Goal: Book appointment/travel/reservation

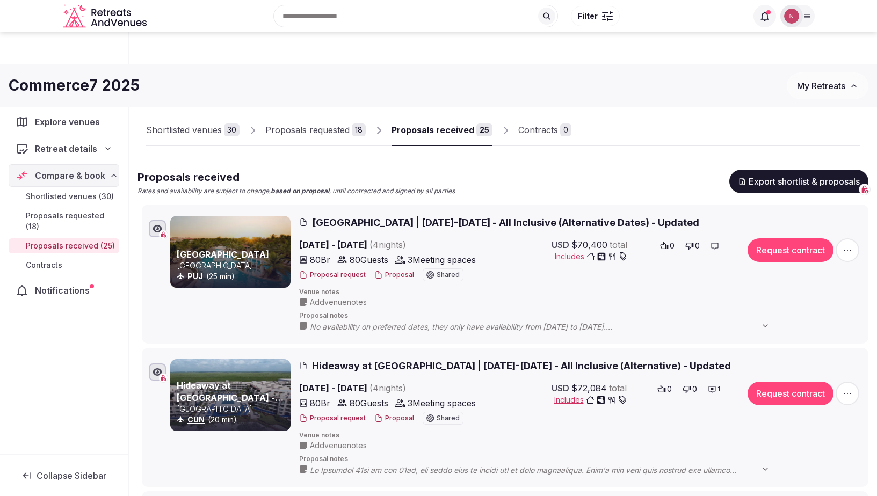
scroll to position [425, 0]
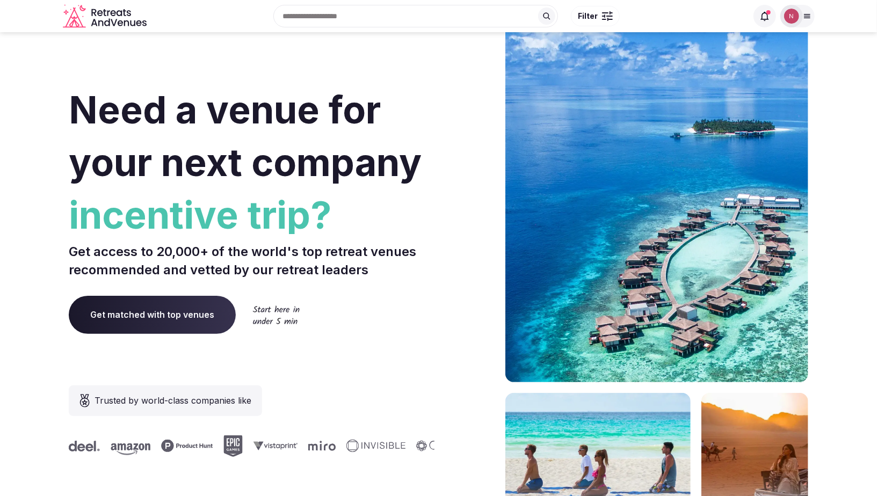
click at [788, 17] on img at bounding box center [791, 16] width 15 height 15
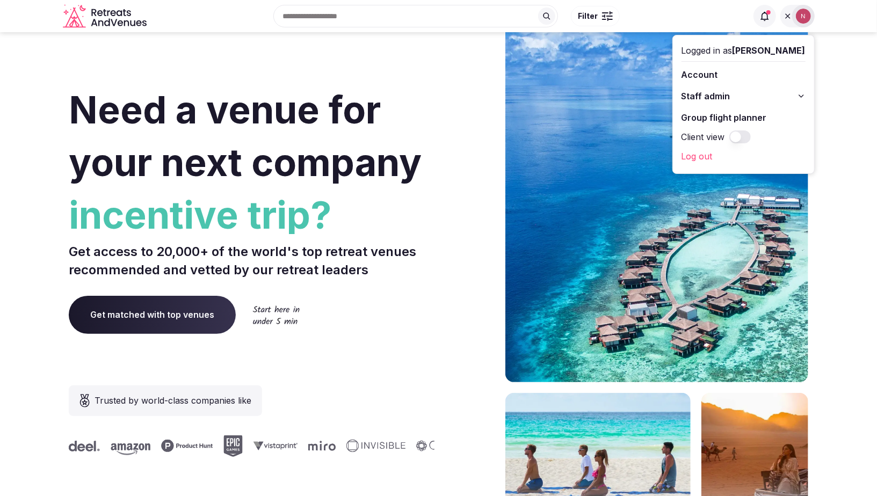
click at [716, 89] on button "Staff admin" at bounding box center [743, 96] width 124 height 17
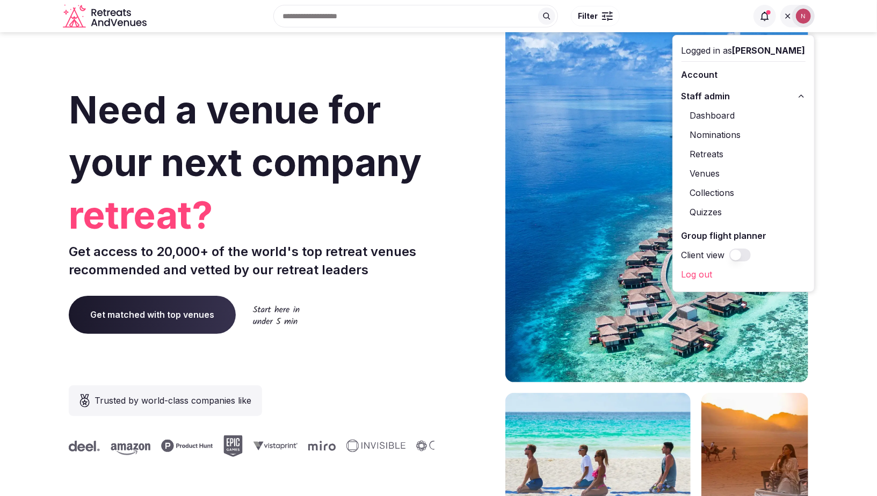
click at [731, 156] on link "Retreats" at bounding box center [743, 154] width 124 height 17
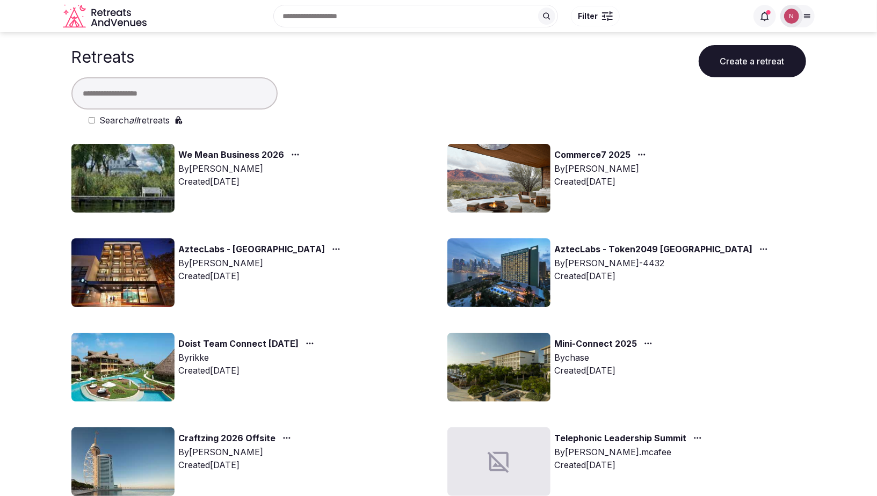
click at [599, 156] on link "Commerce7 2025" at bounding box center [593, 155] width 76 height 14
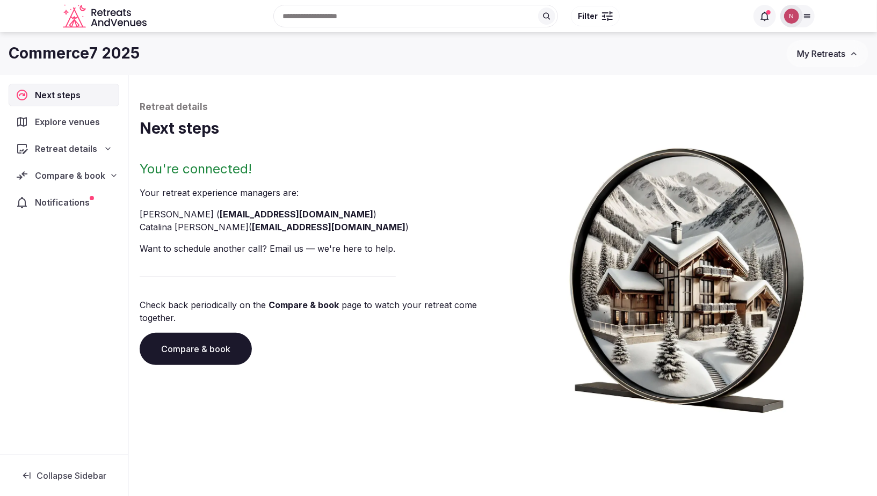
click at [60, 143] on span "Retreat details" at bounding box center [66, 148] width 62 height 13
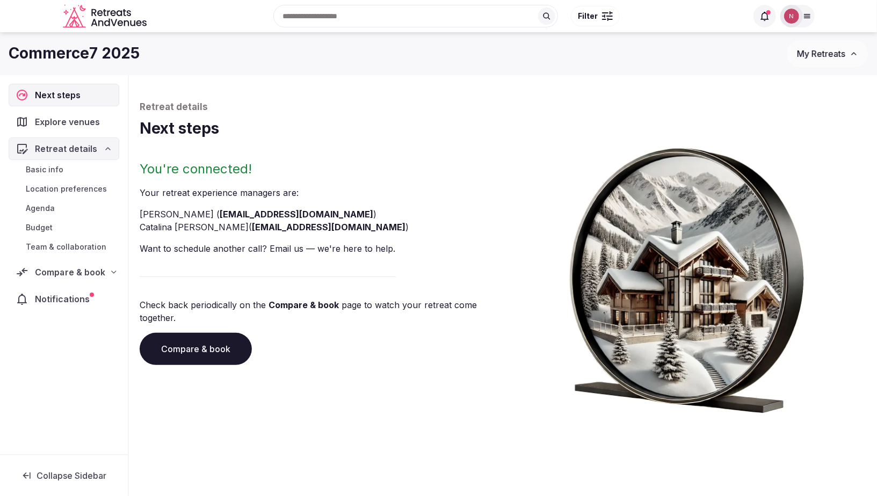
click at [58, 271] on span "Compare & book" at bounding box center [70, 272] width 70 height 13
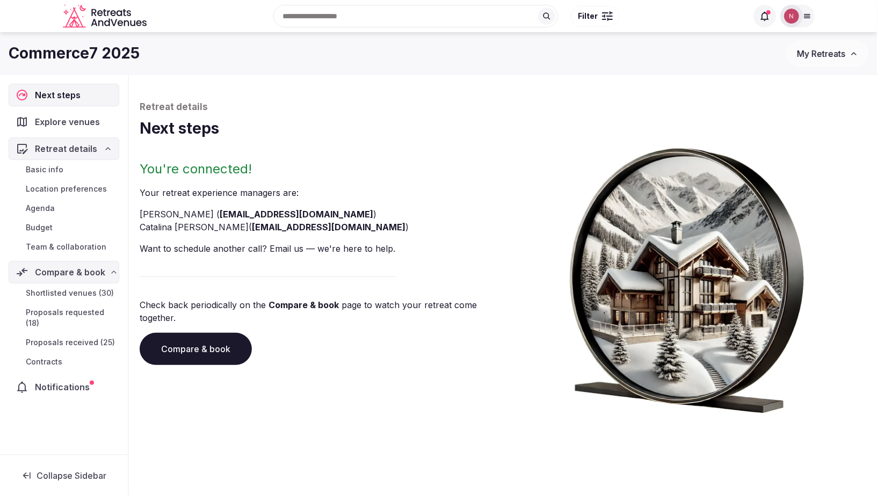
click at [65, 338] on span "Proposals received (25)" at bounding box center [70, 342] width 89 height 11
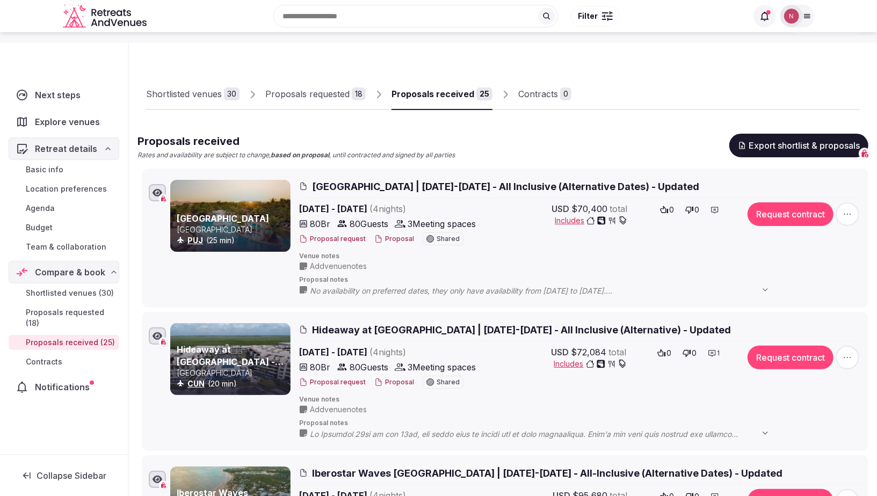
scroll to position [100, 0]
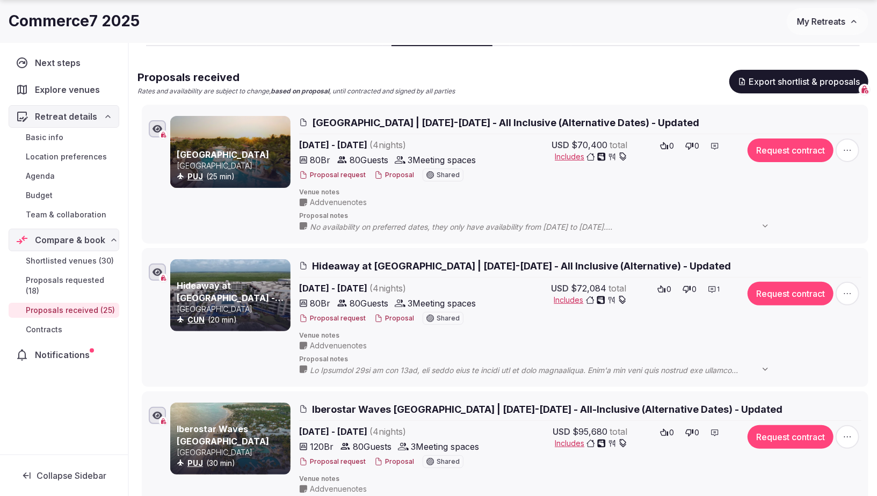
click at [777, 294] on button "Request contract" at bounding box center [790, 294] width 86 height 24
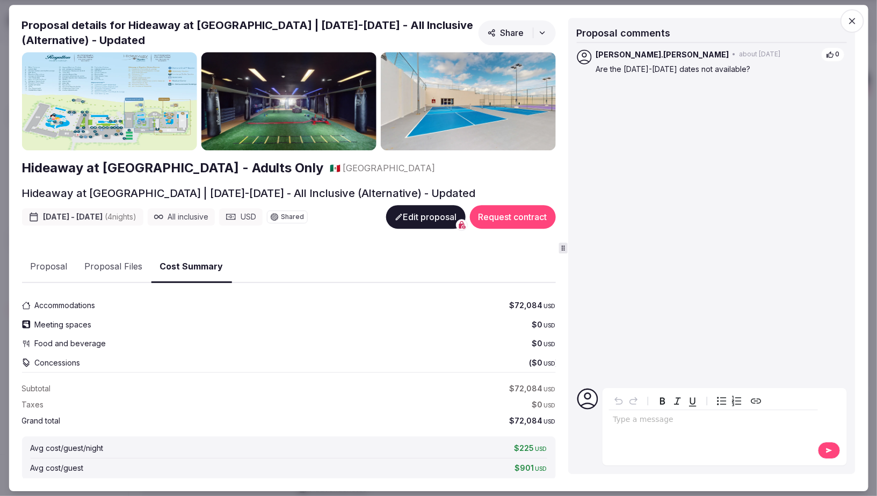
click at [511, 219] on button "Request contract" at bounding box center [512, 217] width 86 height 24
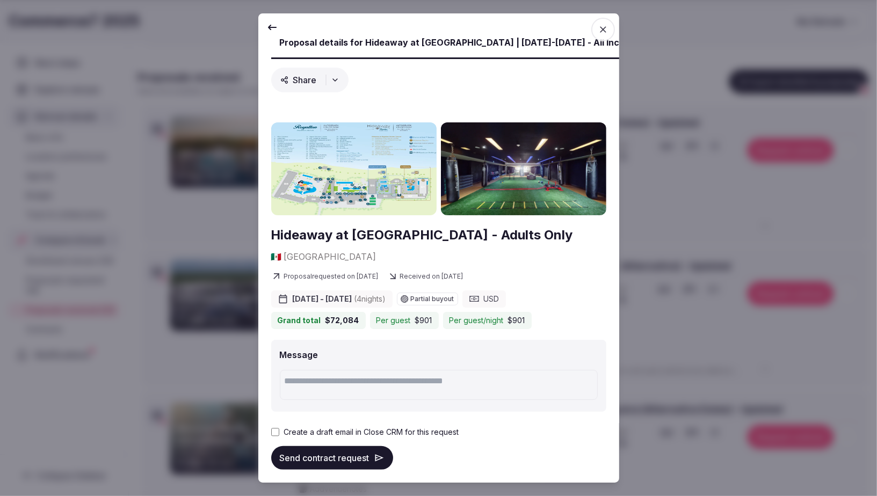
click at [297, 461] on button "Send contract request" at bounding box center [332, 458] width 122 height 24
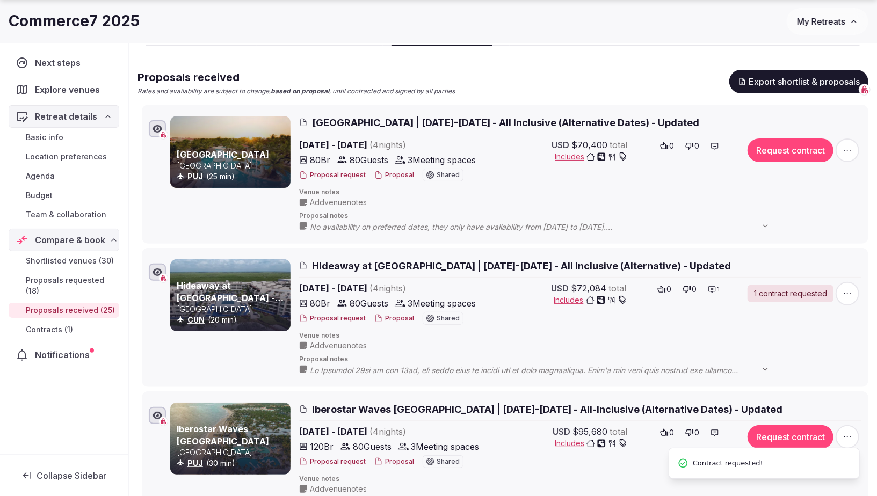
click at [602, 46] on div "Shortlisted venues 30 Proposals requested 18 Proposals received 25 Contracts 1" at bounding box center [502, 23] width 731 height 52
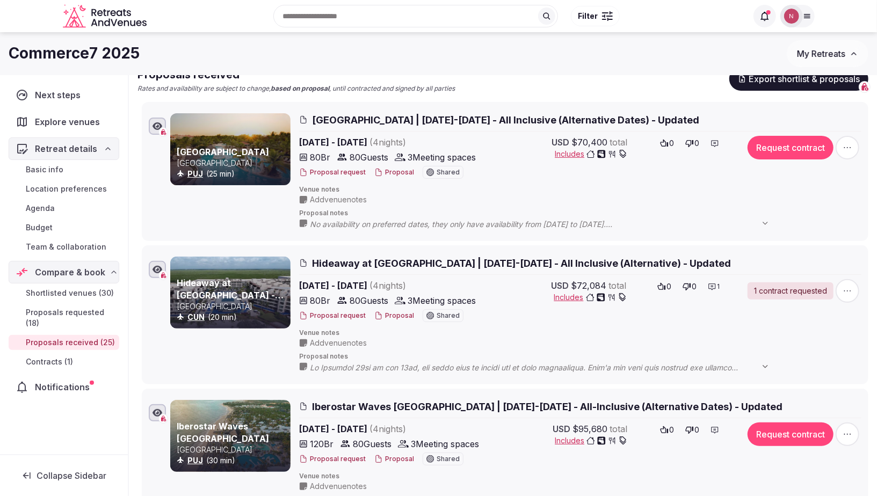
scroll to position [0, 0]
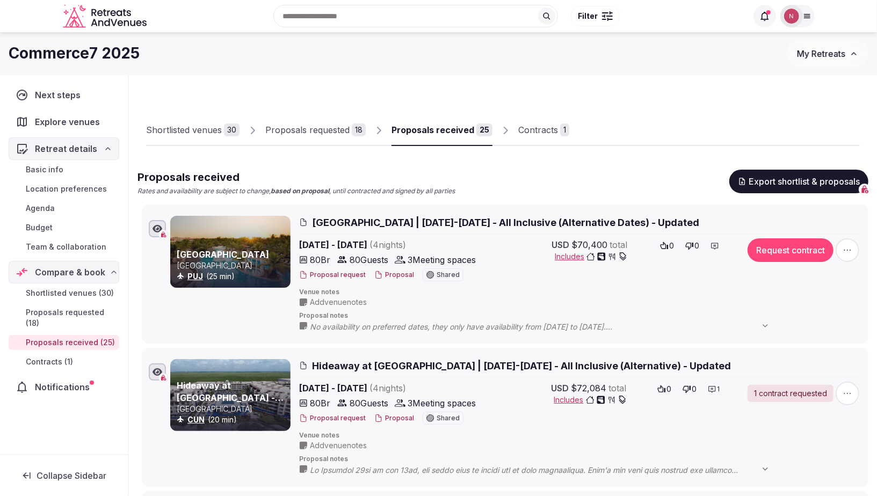
click at [796, 251] on button "Request contract" at bounding box center [790, 250] width 86 height 24
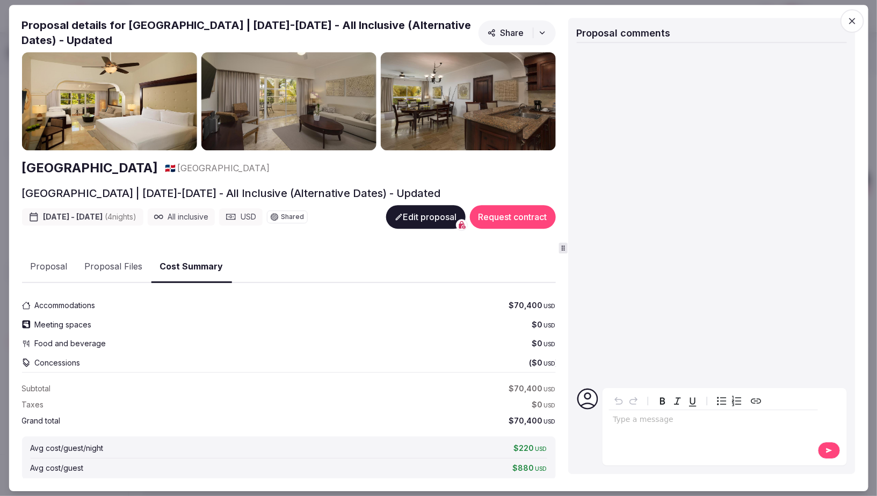
drag, startPoint x: 521, startPoint y: 209, endPoint x: 527, endPoint y: 210, distance: 6.0
click at [521, 209] on button "Request contract" at bounding box center [512, 217] width 86 height 24
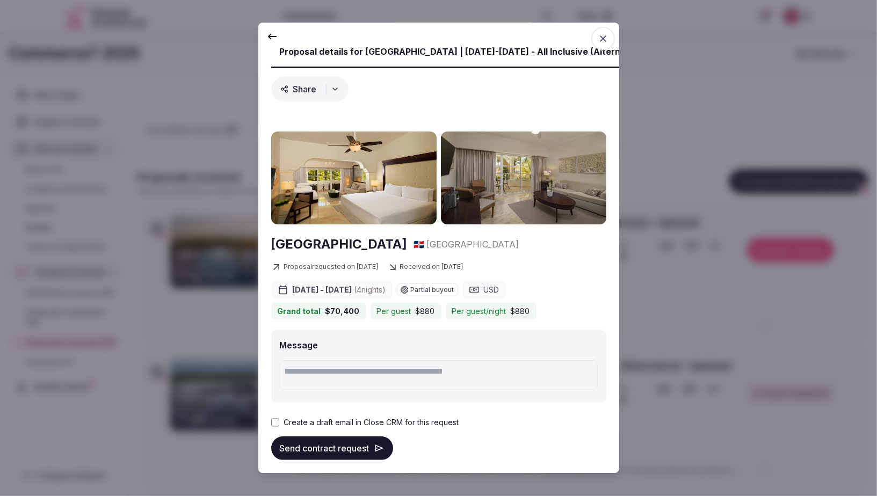
click at [295, 449] on button "Send contract request" at bounding box center [332, 449] width 122 height 24
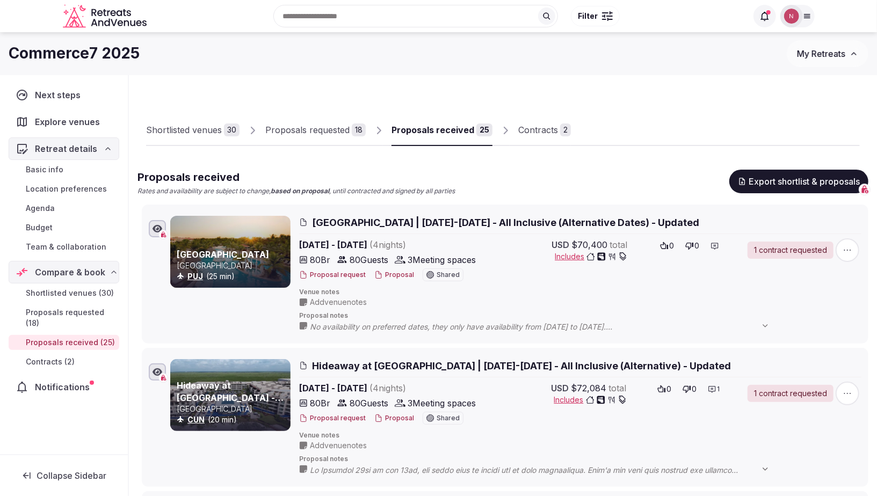
click at [534, 125] on div "Contracts" at bounding box center [538, 129] width 40 height 13
